Goal: Task Accomplishment & Management: Use online tool/utility

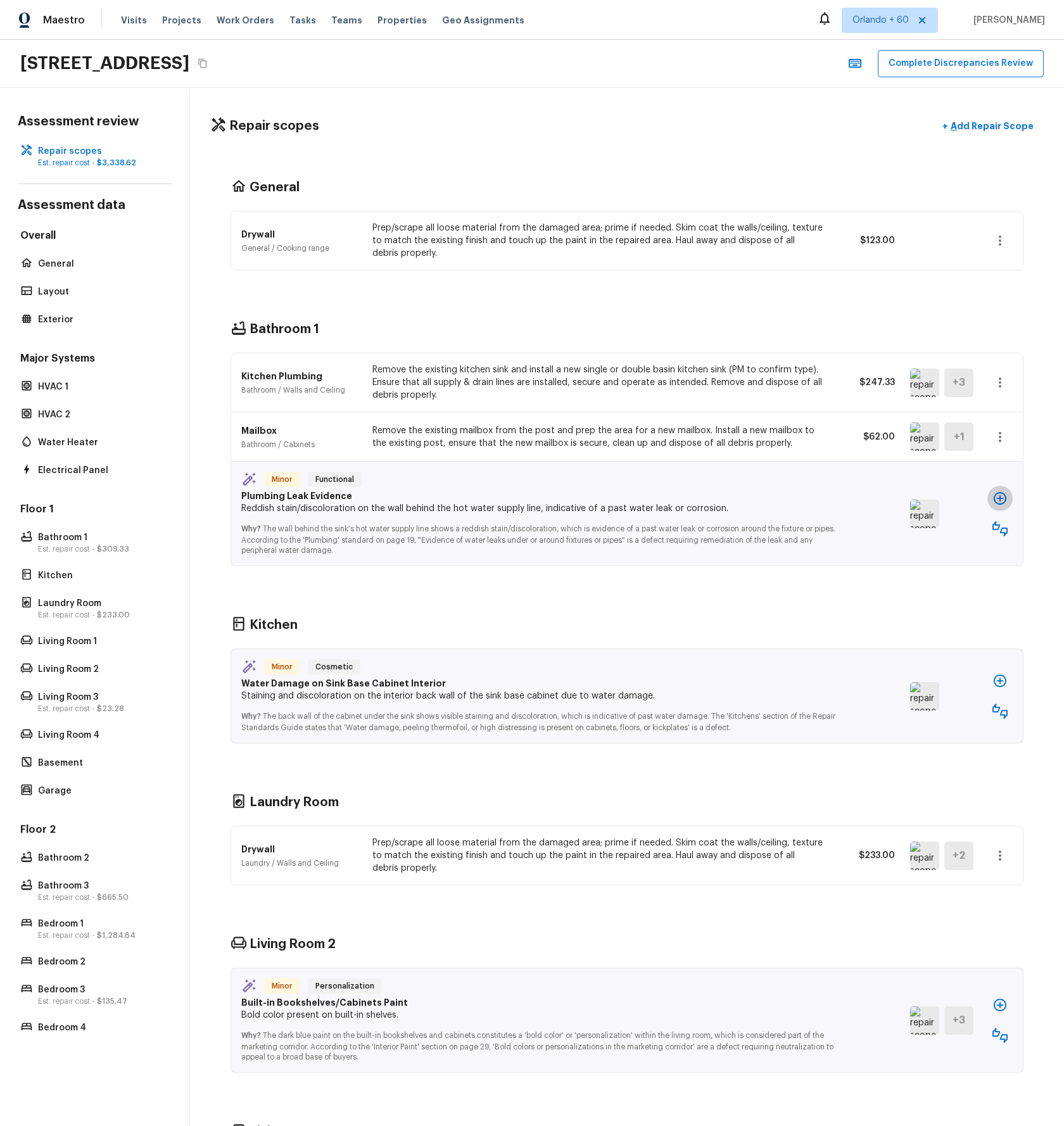
click at [1000, 497] on icon "button" at bounding box center [1000, 498] width 16 height 16
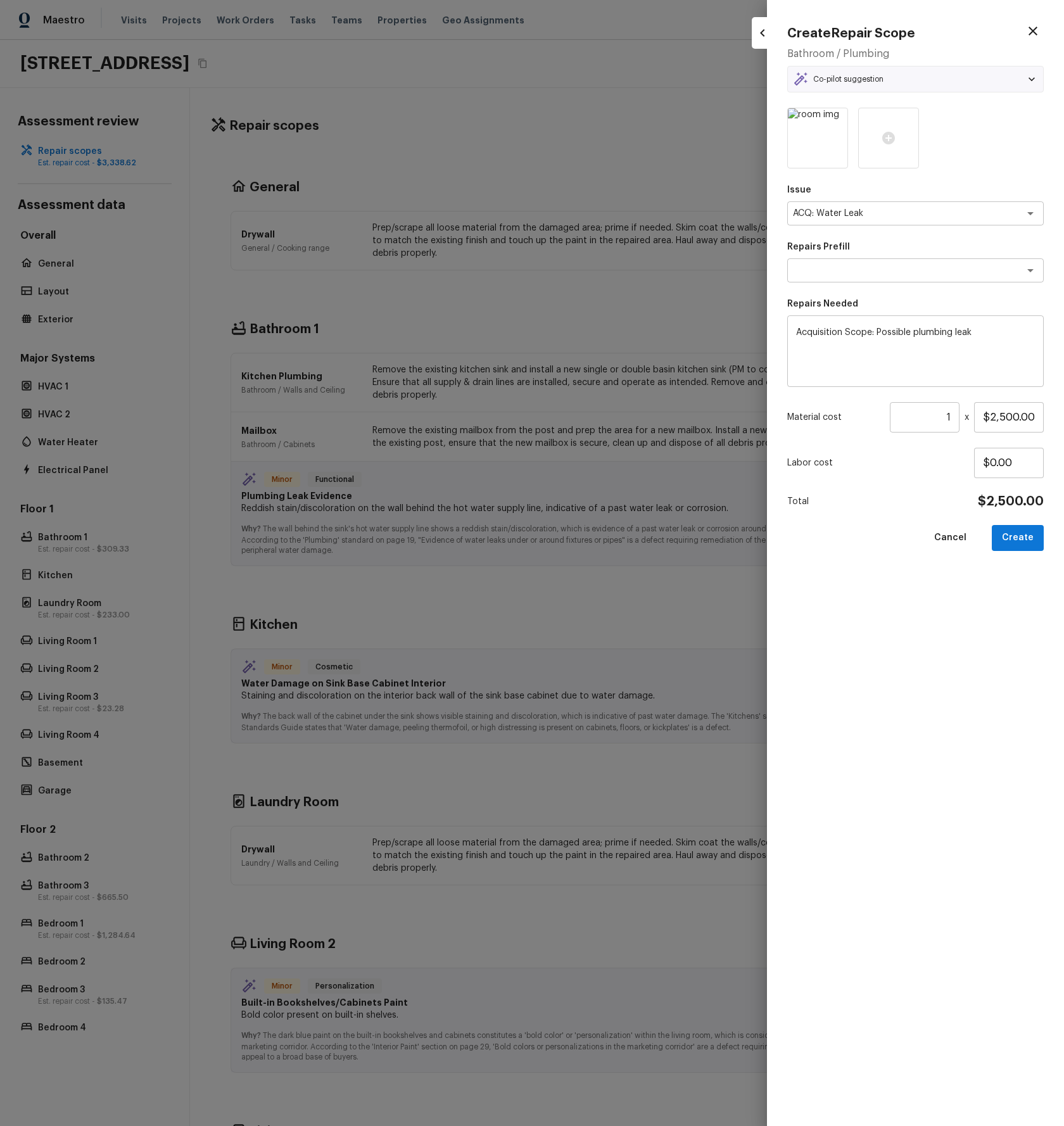
type textarea "Possible plumbing leak"
type input "$0.00"
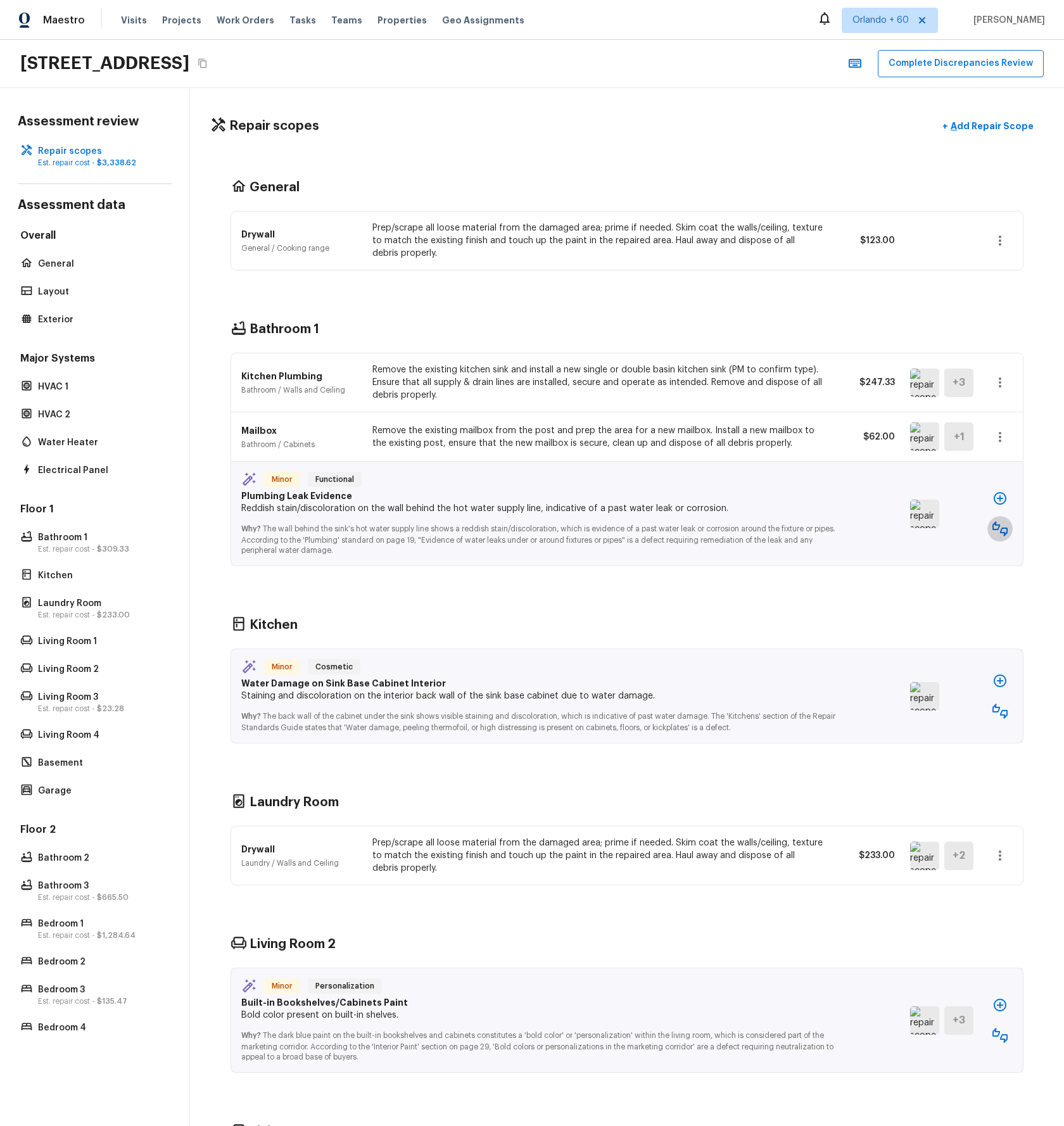
click at [994, 537] on button "button" at bounding box center [1000, 529] width 25 height 25
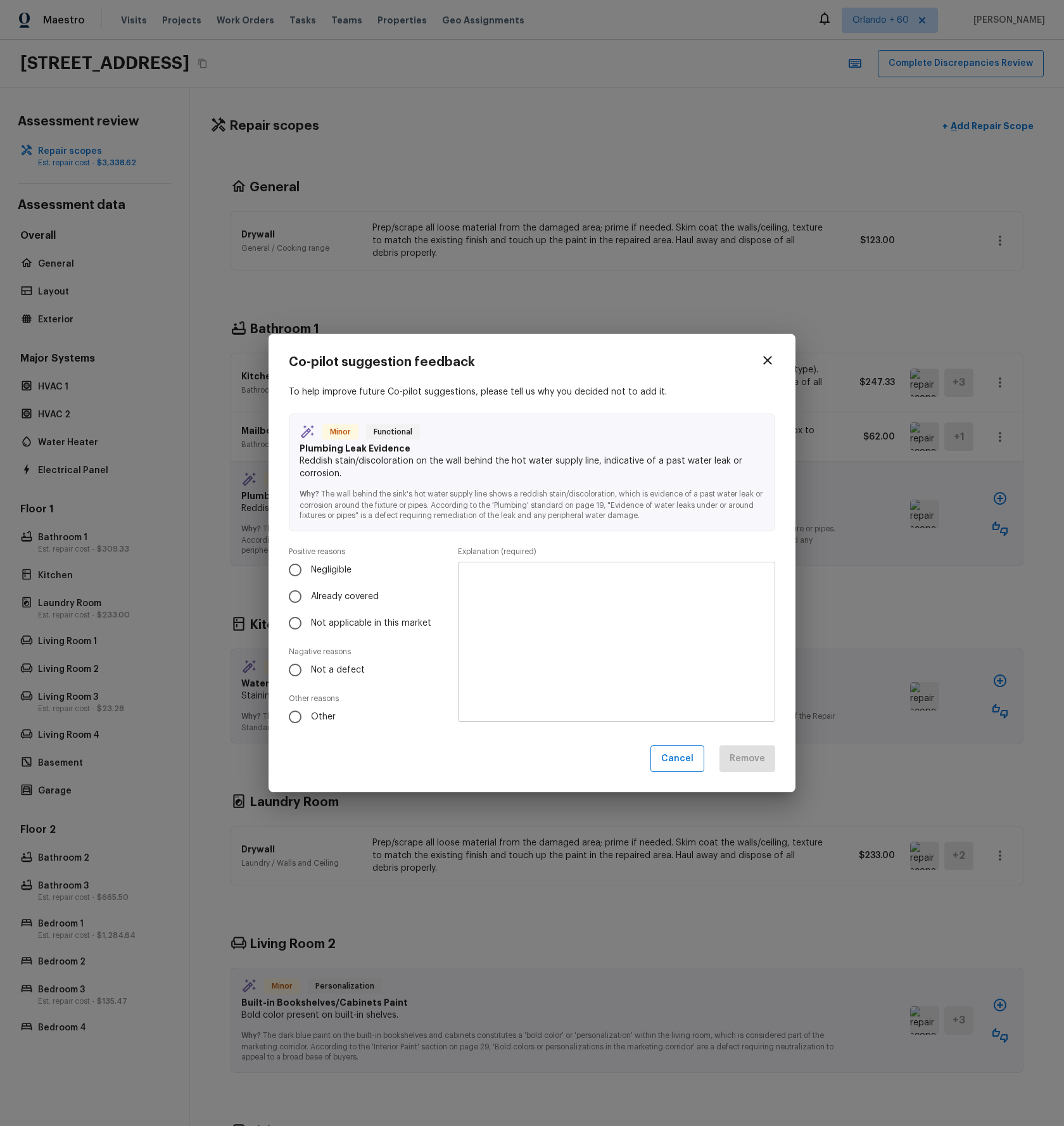
click at [274, 849] on div "Co-pilot suggestion feedback To help improve future Co-pilot suggestions, pleas…" at bounding box center [532, 563] width 1064 height 1126
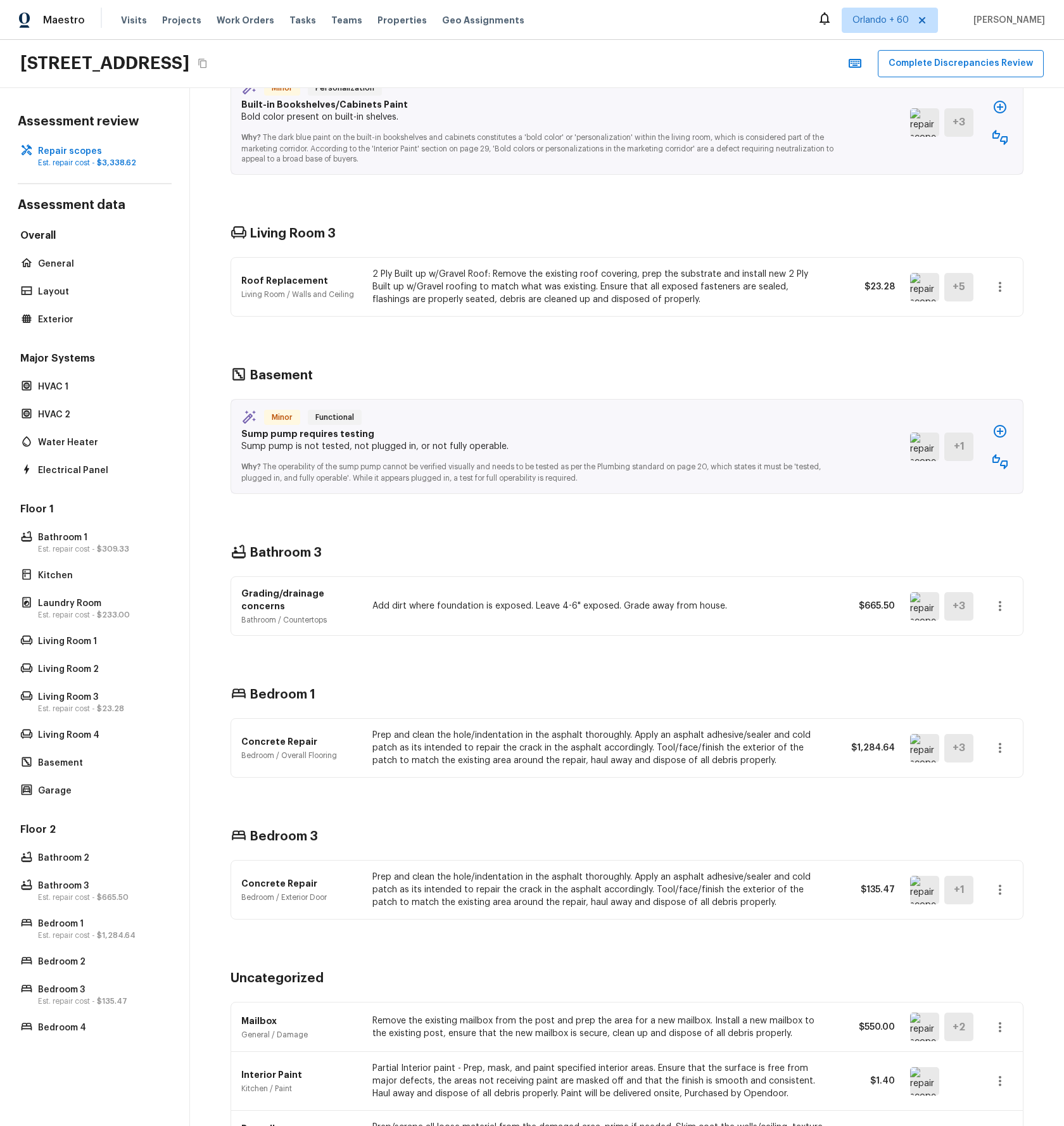
scroll to position [1024, 0]
